Goal: Find specific page/section: Find specific page/section

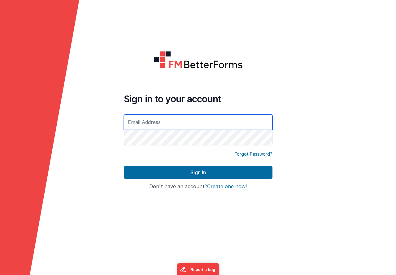
type input "[EMAIL_ADDRESS][DOMAIN_NAME]"
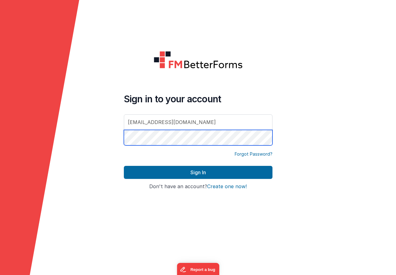
click at [198, 172] on button "Sign In" at bounding box center [198, 172] width 149 height 13
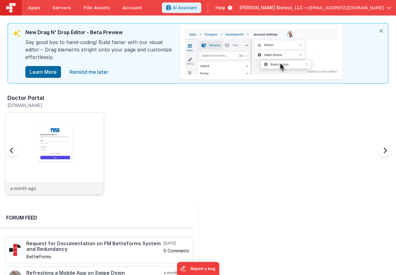
click at [53, 142] on img at bounding box center [54, 161] width 98 height 98
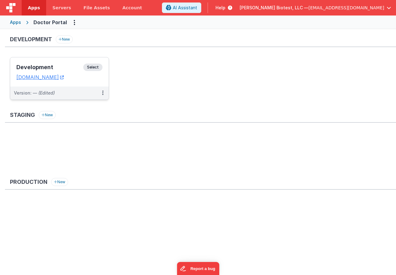
click at [44, 67] on h3 "Development" at bounding box center [49, 67] width 67 height 6
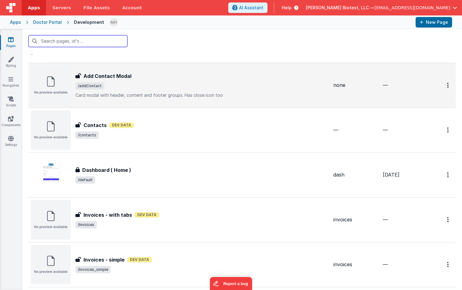
scroll to position [65, 0]
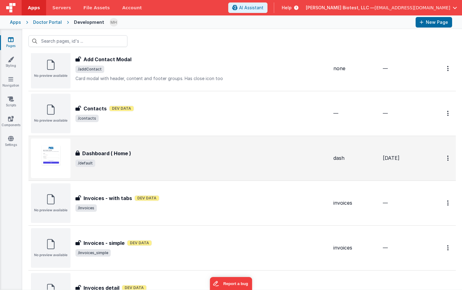
click at [148, 156] on div "Dashboard ( Home )" at bounding box center [202, 153] width 253 height 7
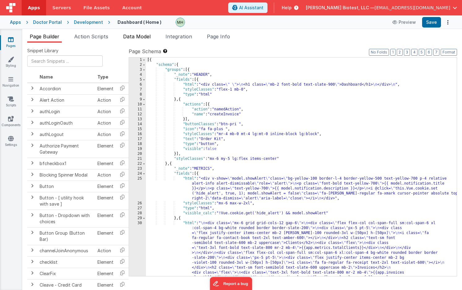
click at [141, 37] on span "Data Model" at bounding box center [137, 36] width 28 height 6
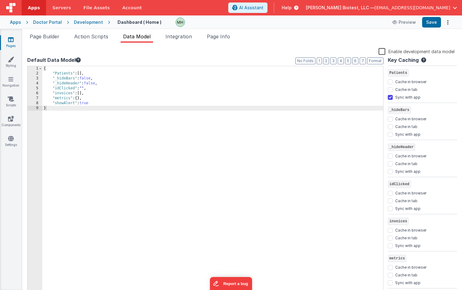
click at [48, 23] on div "Doctor Portal" at bounding box center [47, 22] width 29 height 6
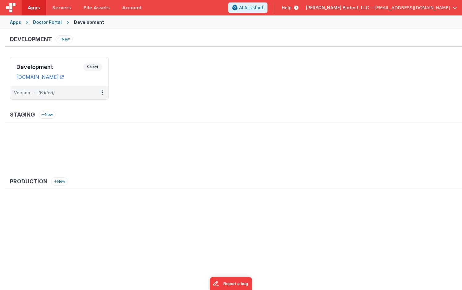
click at [80, 23] on div "Development" at bounding box center [89, 22] width 30 height 6
click at [67, 66] on h3 "Development" at bounding box center [49, 67] width 67 height 6
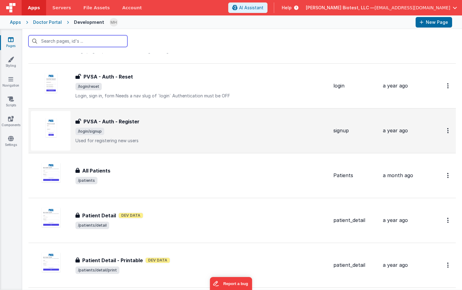
scroll to position [631, 0]
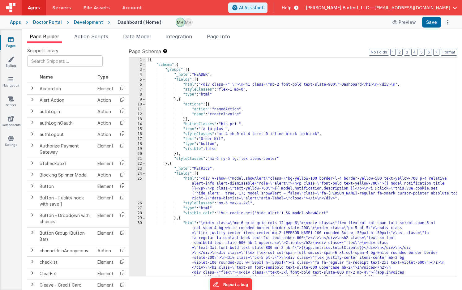
click at [11, 45] on link "Pages" at bounding box center [11, 43] width 22 height 12
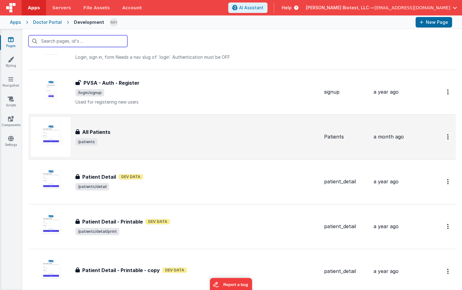
scroll to position [670, 0]
click at [137, 142] on span "/patients" at bounding box center [198, 141] width 244 height 7
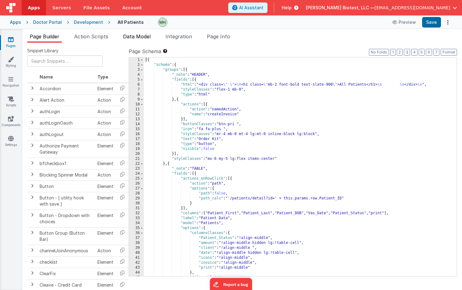
click at [139, 37] on span "Data Model" at bounding box center [137, 36] width 28 height 6
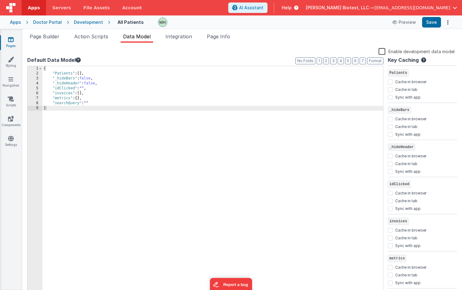
click at [46, 23] on div "Doctor Portal" at bounding box center [47, 22] width 29 height 6
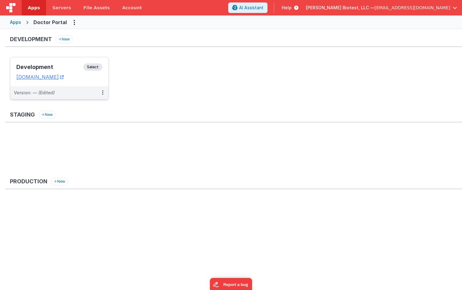
click at [62, 67] on h3 "Development" at bounding box center [49, 67] width 67 height 6
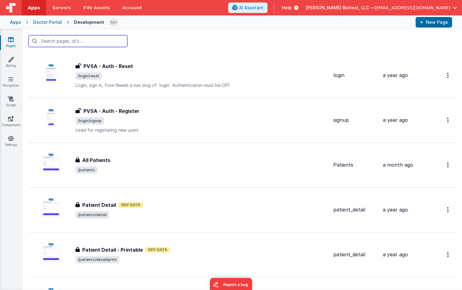
scroll to position [642, 0]
